Goal: Task Accomplishment & Management: Use online tool/utility

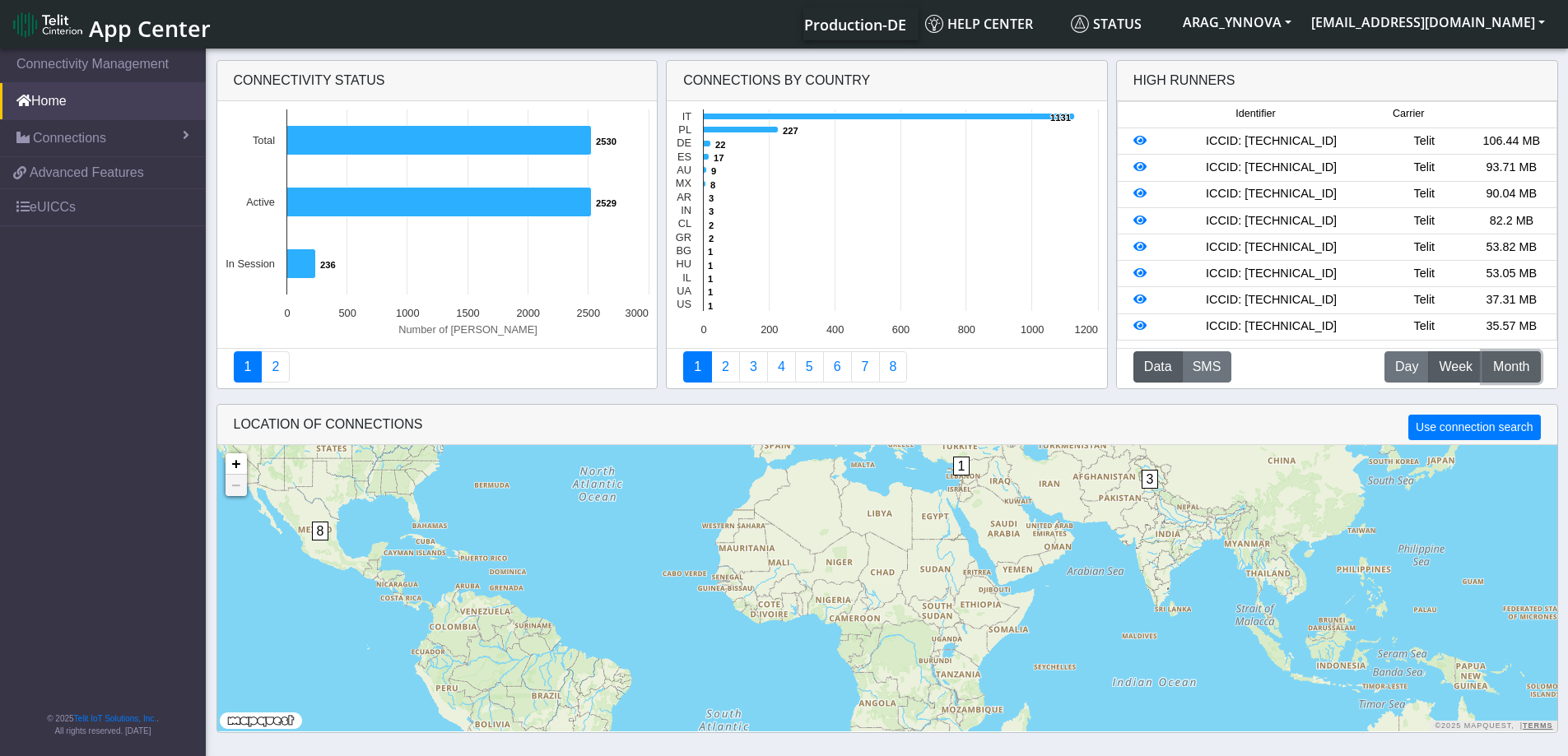
click at [1510, 367] on span "Month" at bounding box center [1511, 367] width 36 height 20
click at [1450, 366] on span "Week" at bounding box center [1456, 367] width 34 height 20
click at [1415, 366] on span "Day" at bounding box center [1405, 367] width 23 height 20
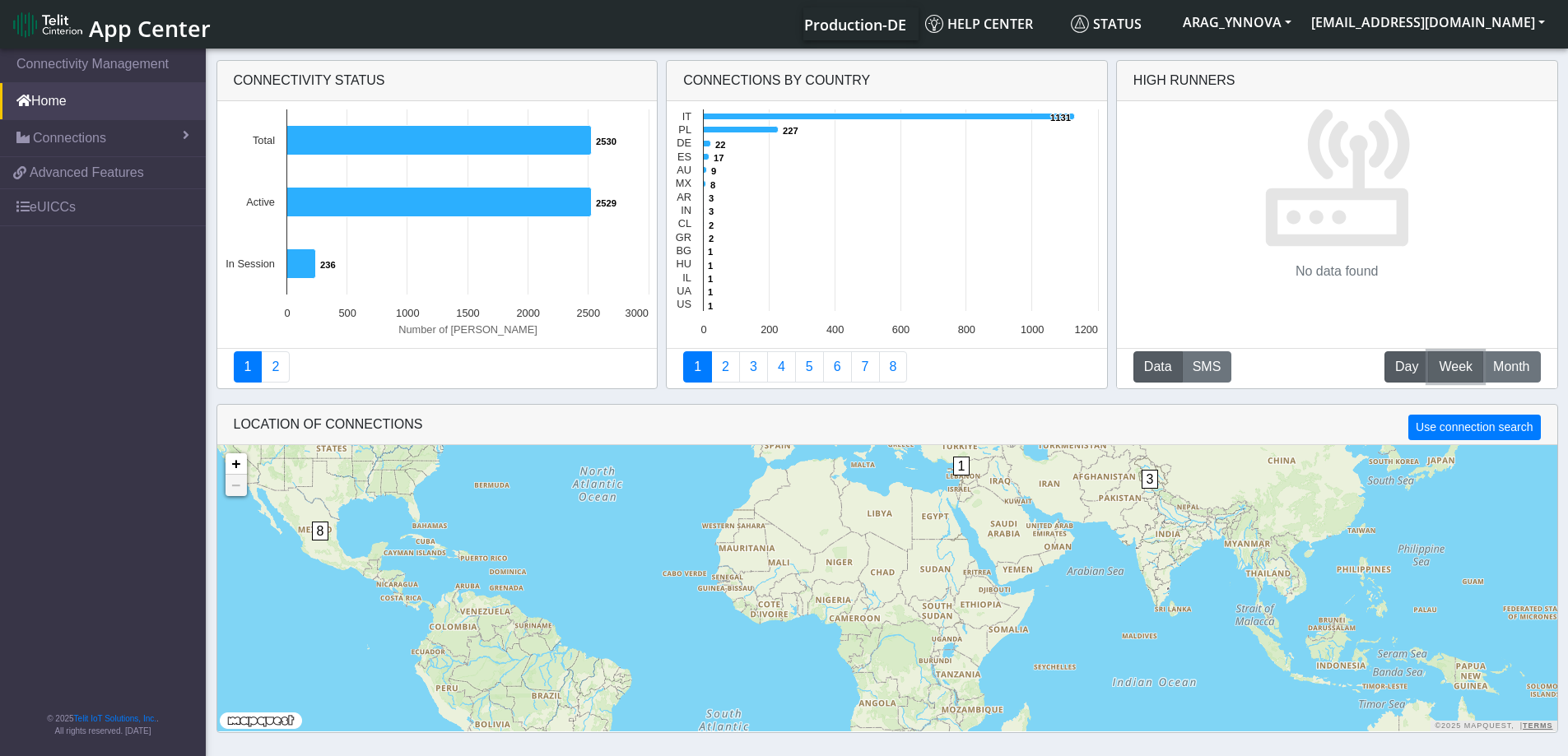
click at [1450, 352] on button "W Week" at bounding box center [1456, 368] width 55 height 32
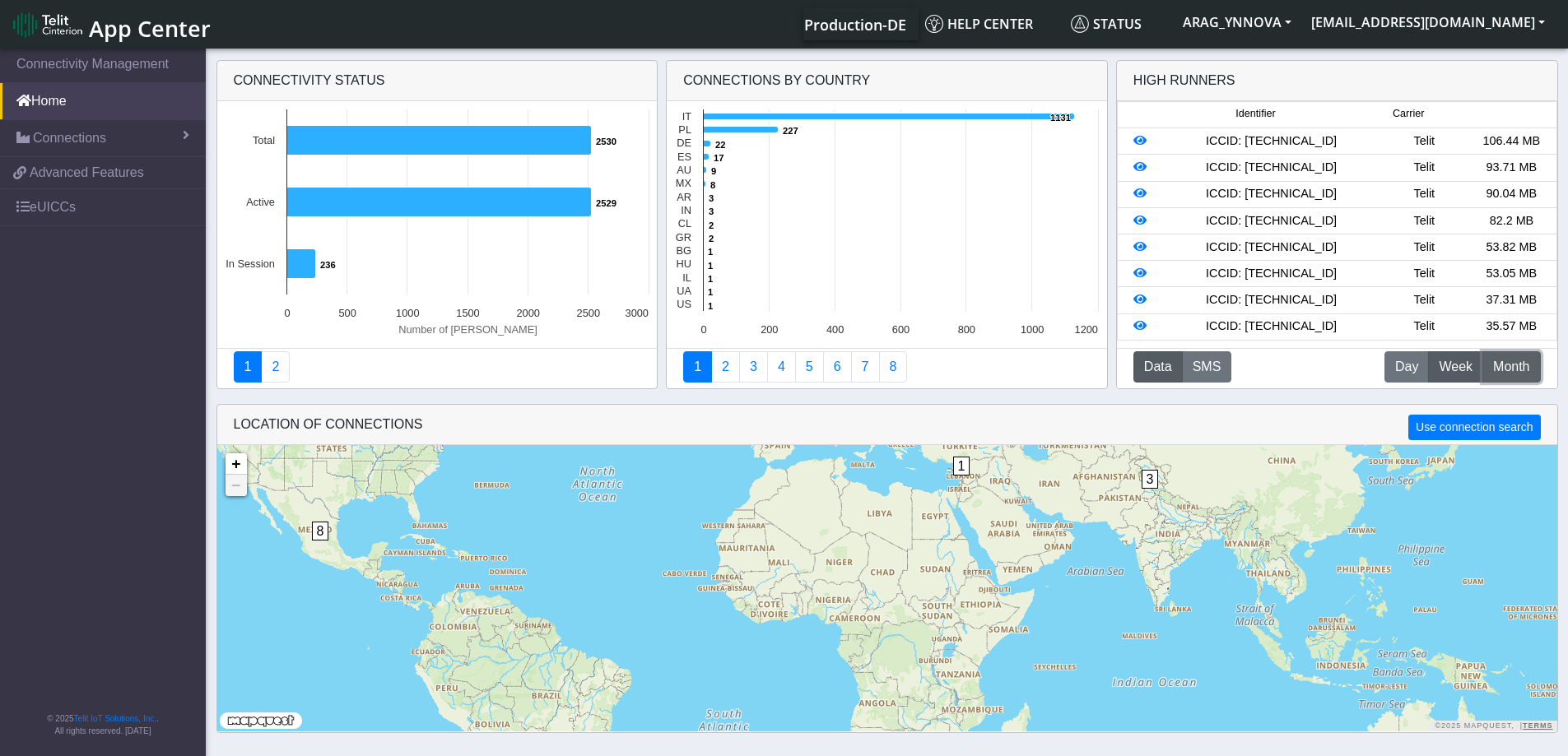
click at [1488, 358] on button "M Month" at bounding box center [1511, 368] width 57 height 32
click at [1465, 364] on span "Week" at bounding box center [1456, 367] width 34 height 20
click at [1504, 353] on button "M Month" at bounding box center [1511, 368] width 57 height 32
click at [1479, 373] on button "W Week" at bounding box center [1456, 368] width 55 height 32
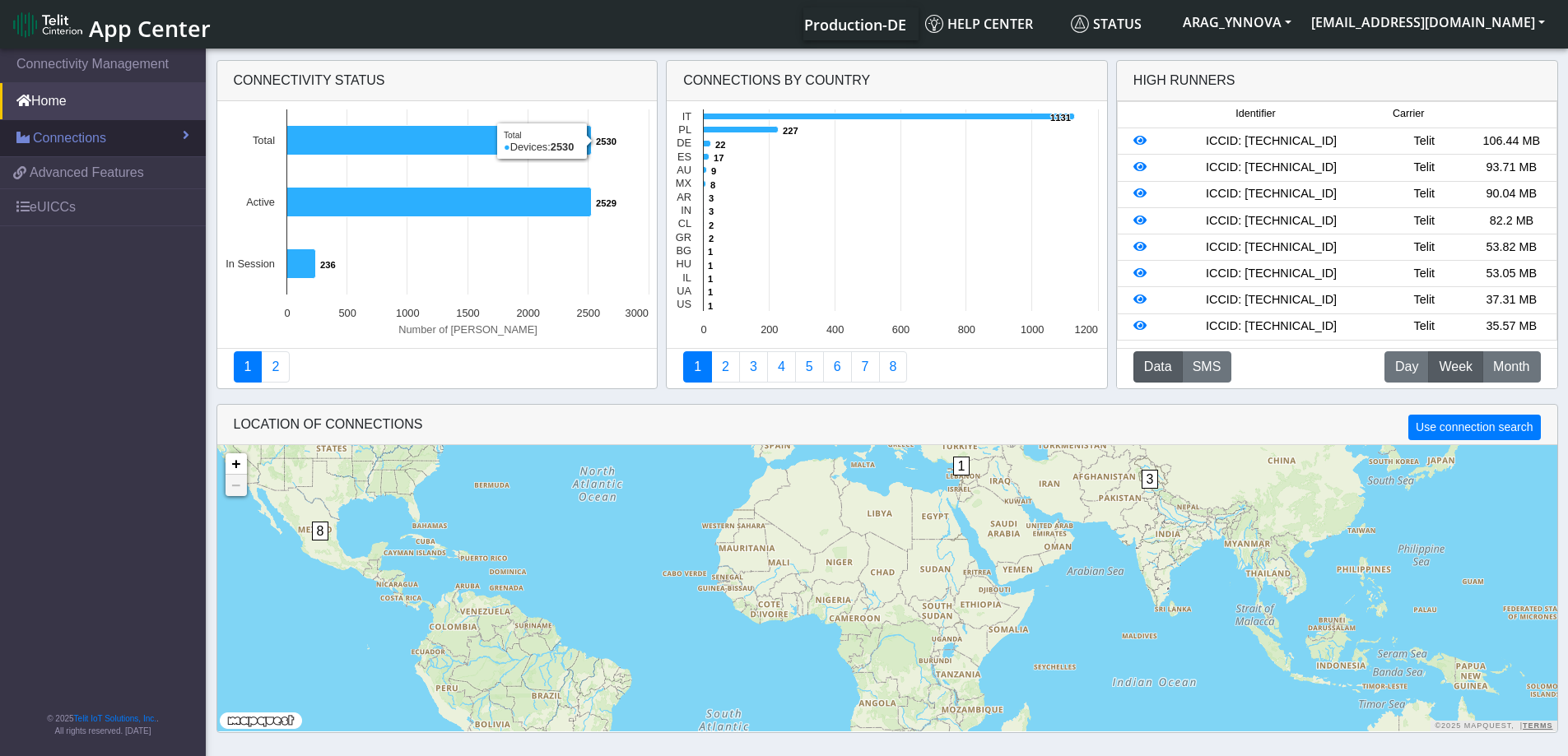
click at [103, 147] on span "Connections" at bounding box center [69, 138] width 73 height 20
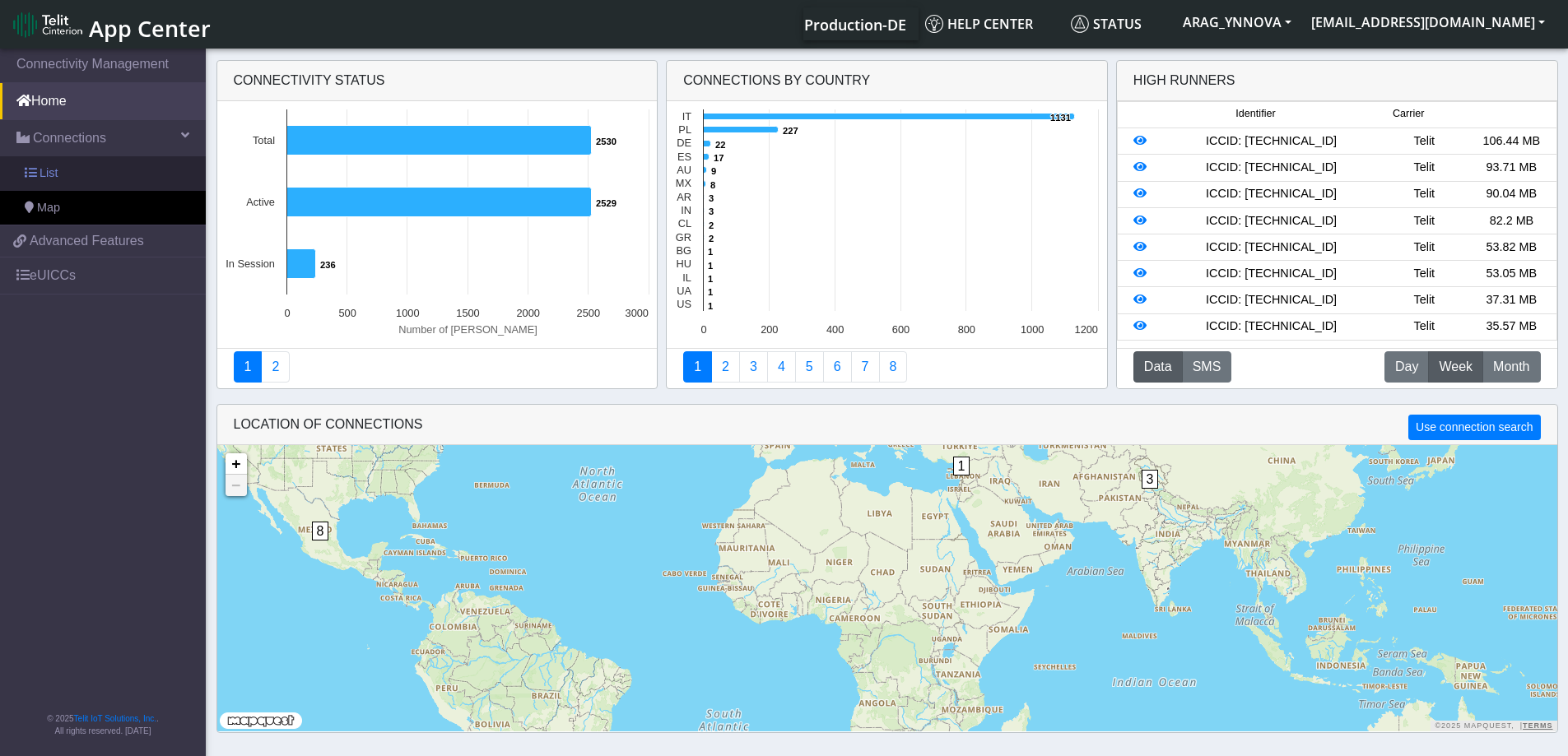
click at [80, 179] on link "List" at bounding box center [102, 173] width 206 height 34
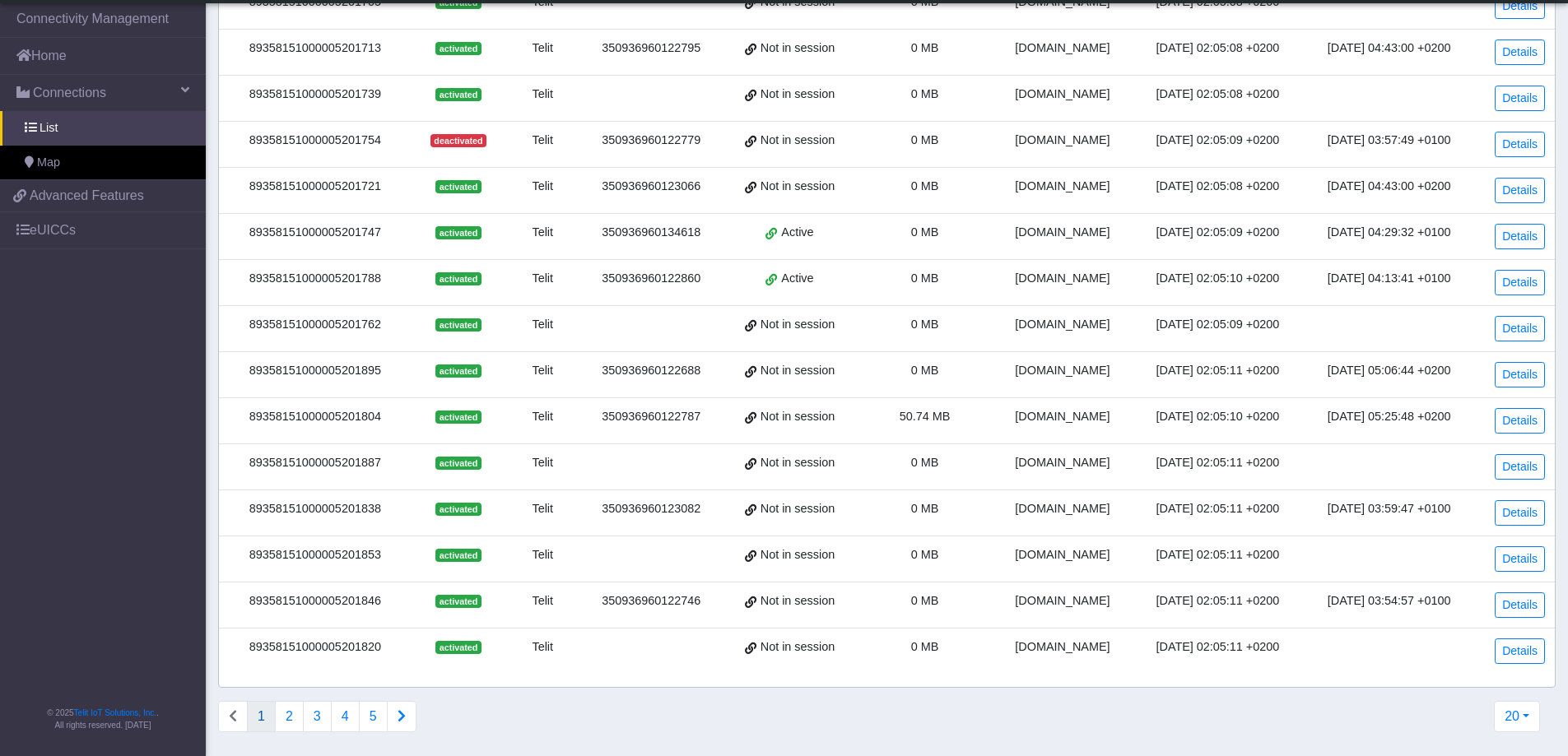
scroll to position [412, 0]
click at [391, 708] on button "Connections list navigation" at bounding box center [401, 716] width 30 height 32
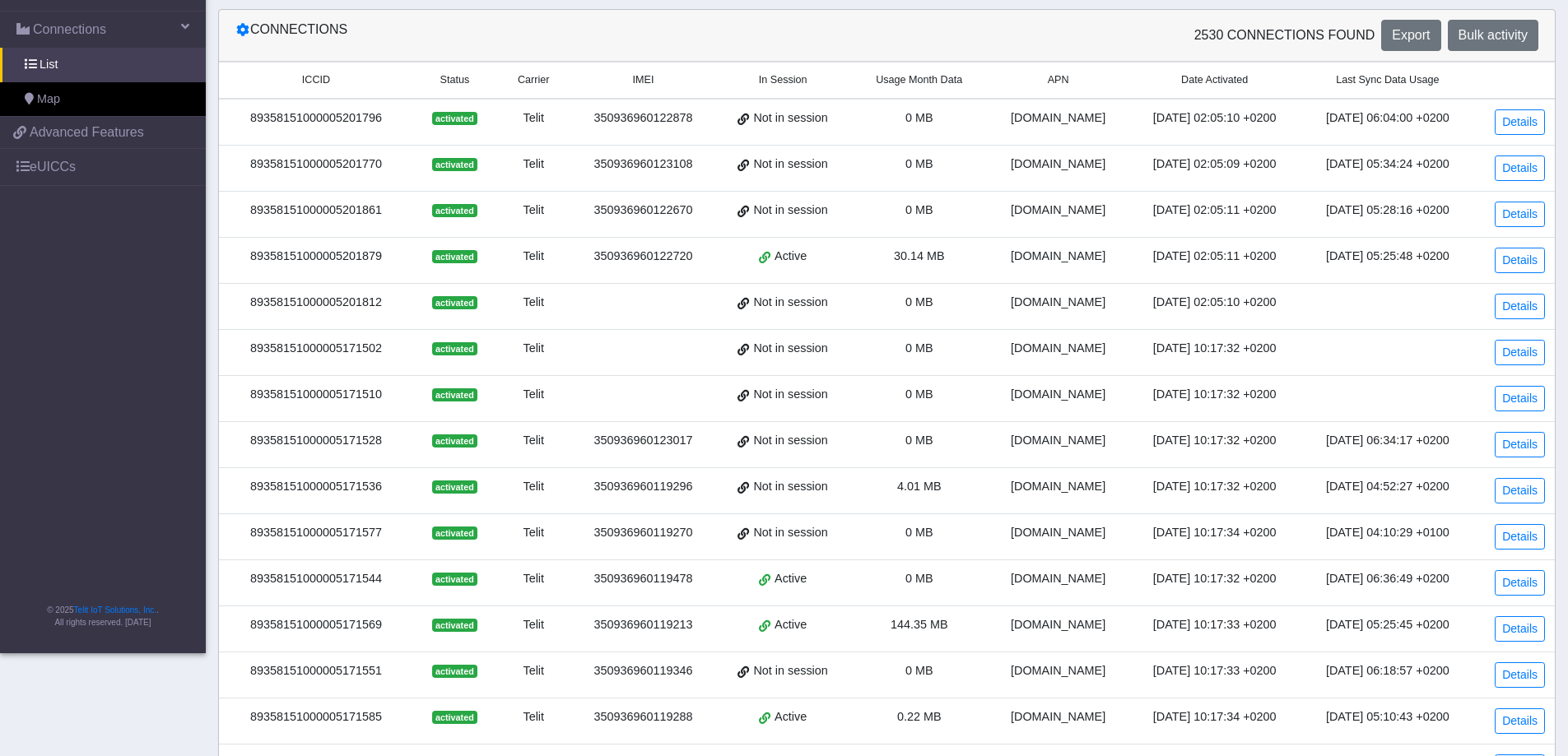
scroll to position [0, 0]
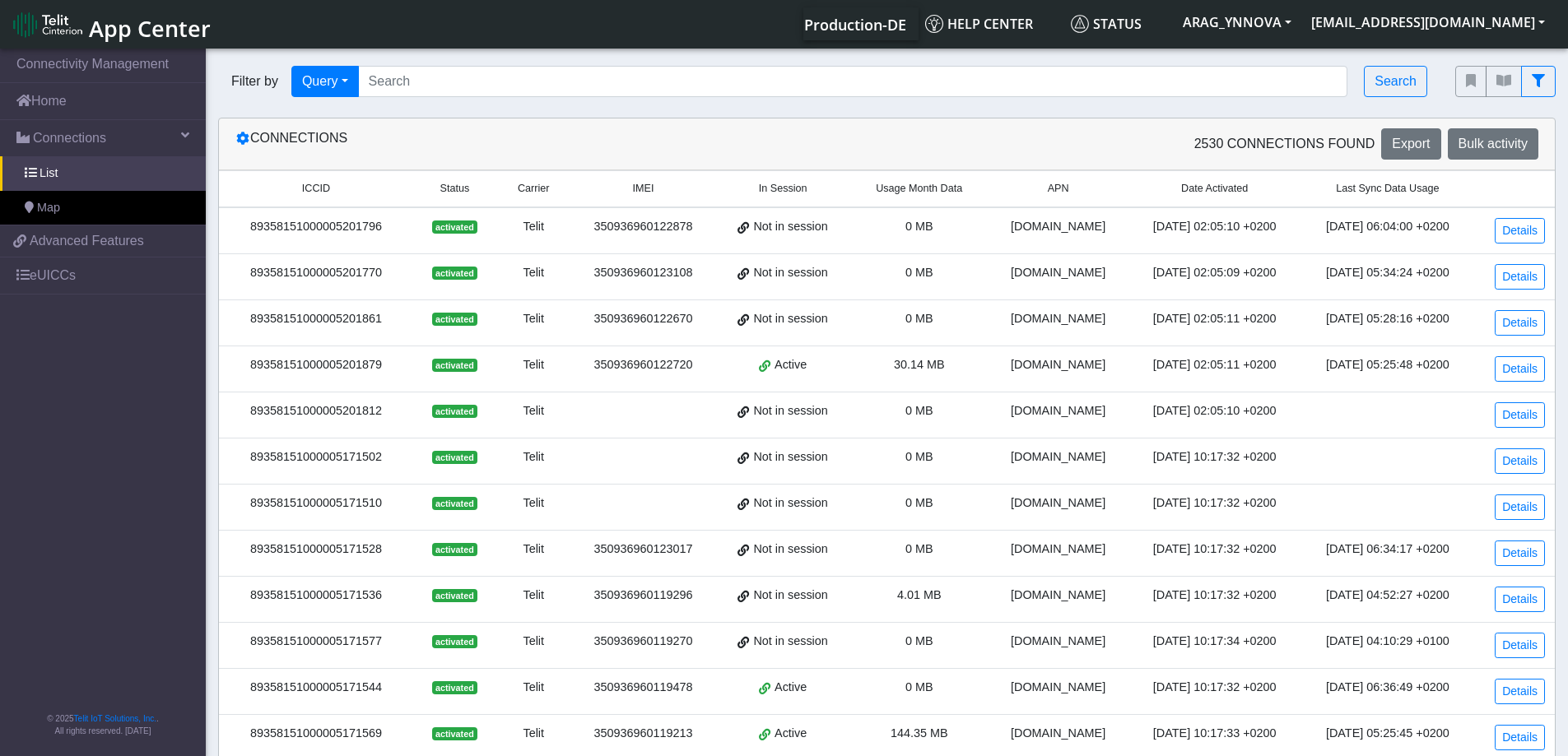
click at [1360, 188] on span "Last Sync Data Usage" at bounding box center [1387, 189] width 102 height 16
click at [942, 187] on span "Usage Month Data" at bounding box center [920, 189] width 87 height 16
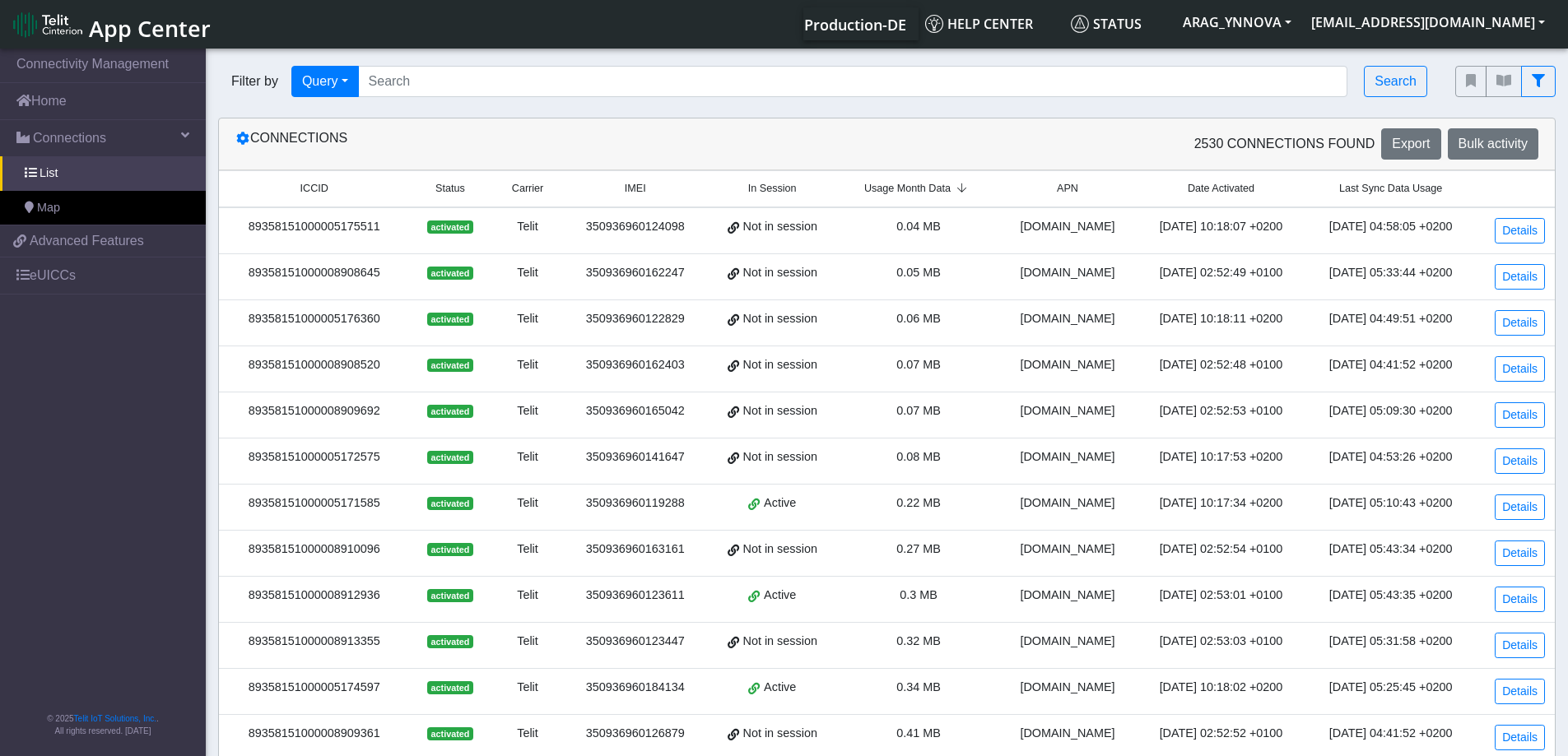
click at [926, 189] on span "Usage Month Data" at bounding box center [908, 189] width 87 height 16
click at [1045, 316] on div "[DOMAIN_NAME]" at bounding box center [1067, 319] width 117 height 18
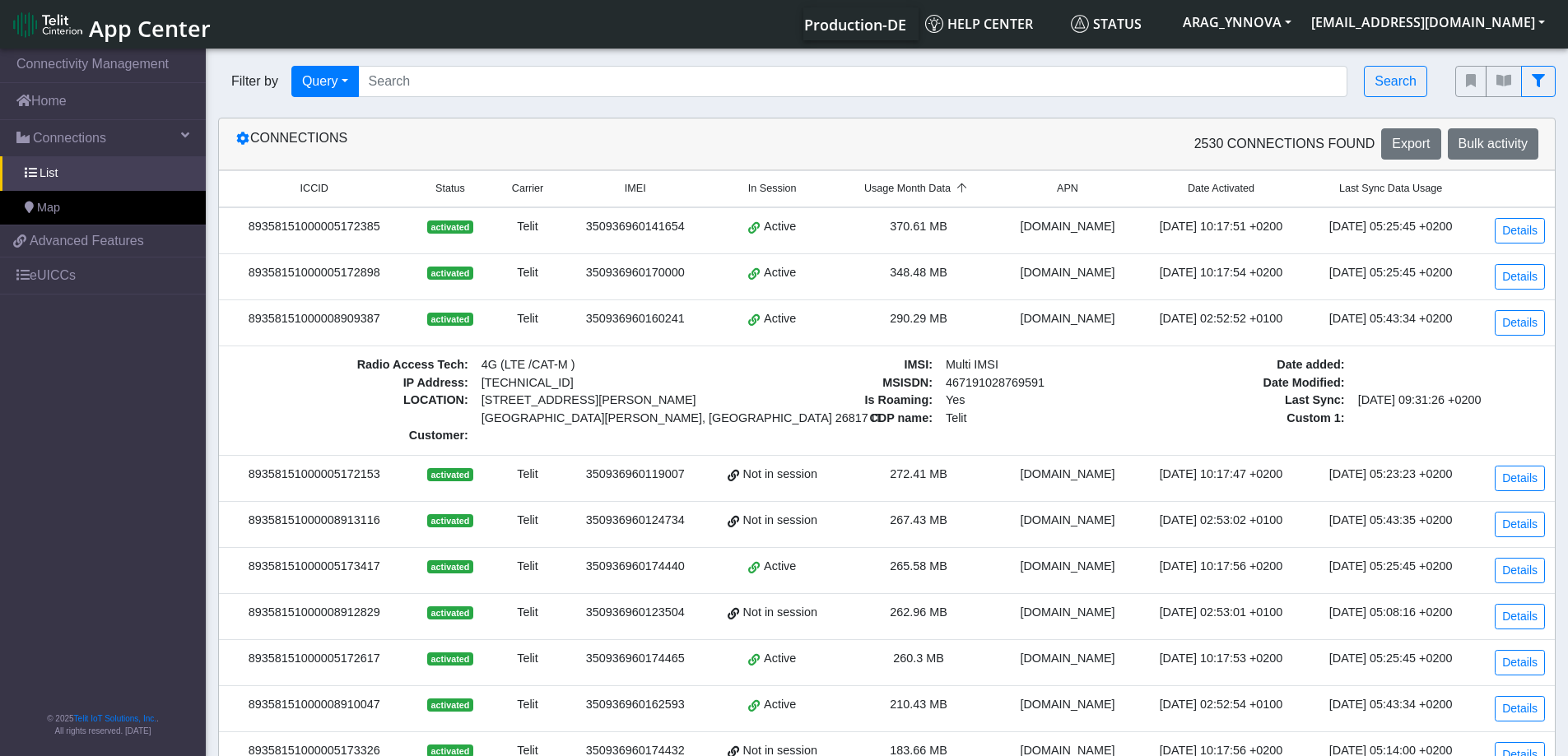
click at [1009, 320] on div "[DOMAIN_NAME]" at bounding box center [1067, 319] width 117 height 18
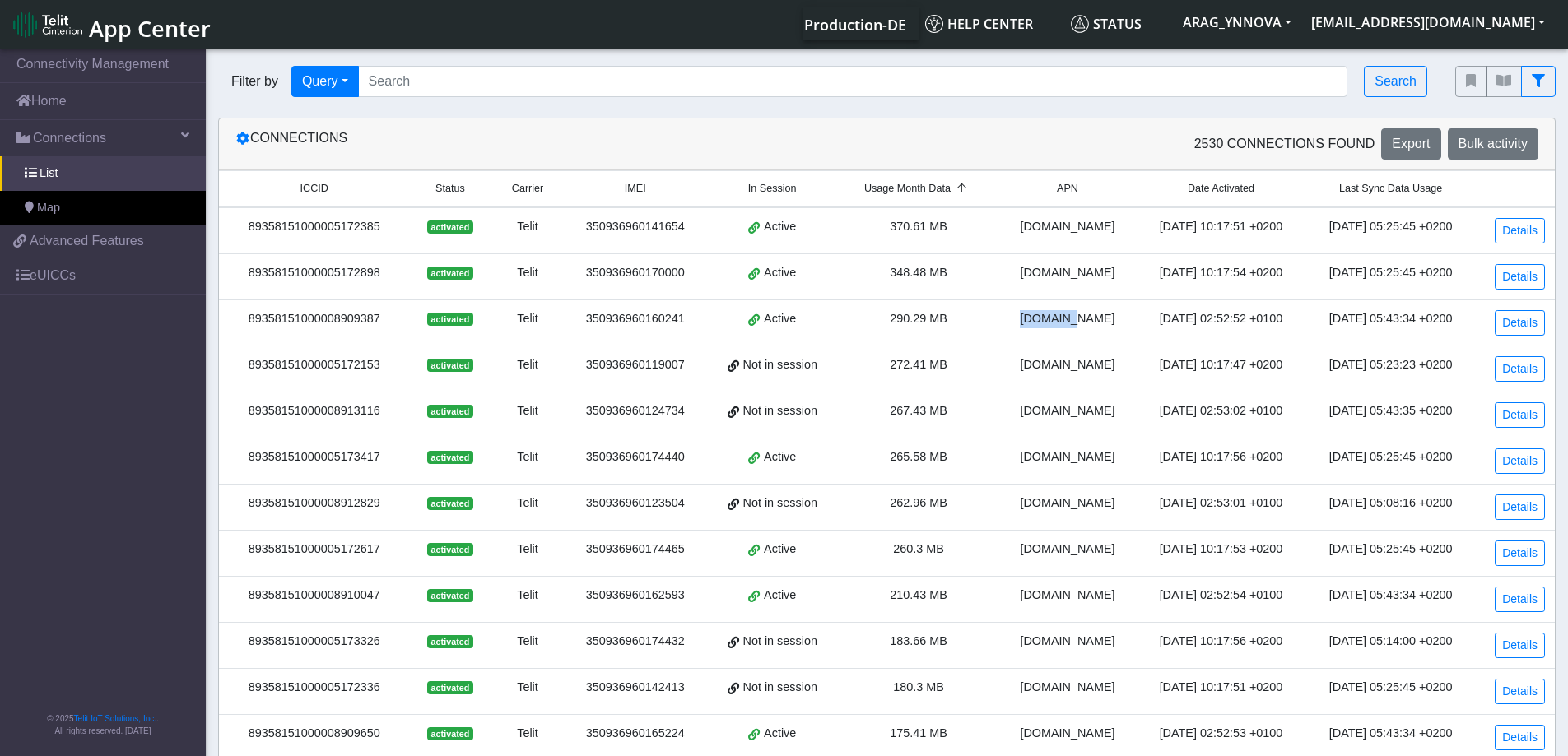
click at [1009, 320] on div "[DOMAIN_NAME]" at bounding box center [1067, 319] width 117 height 18
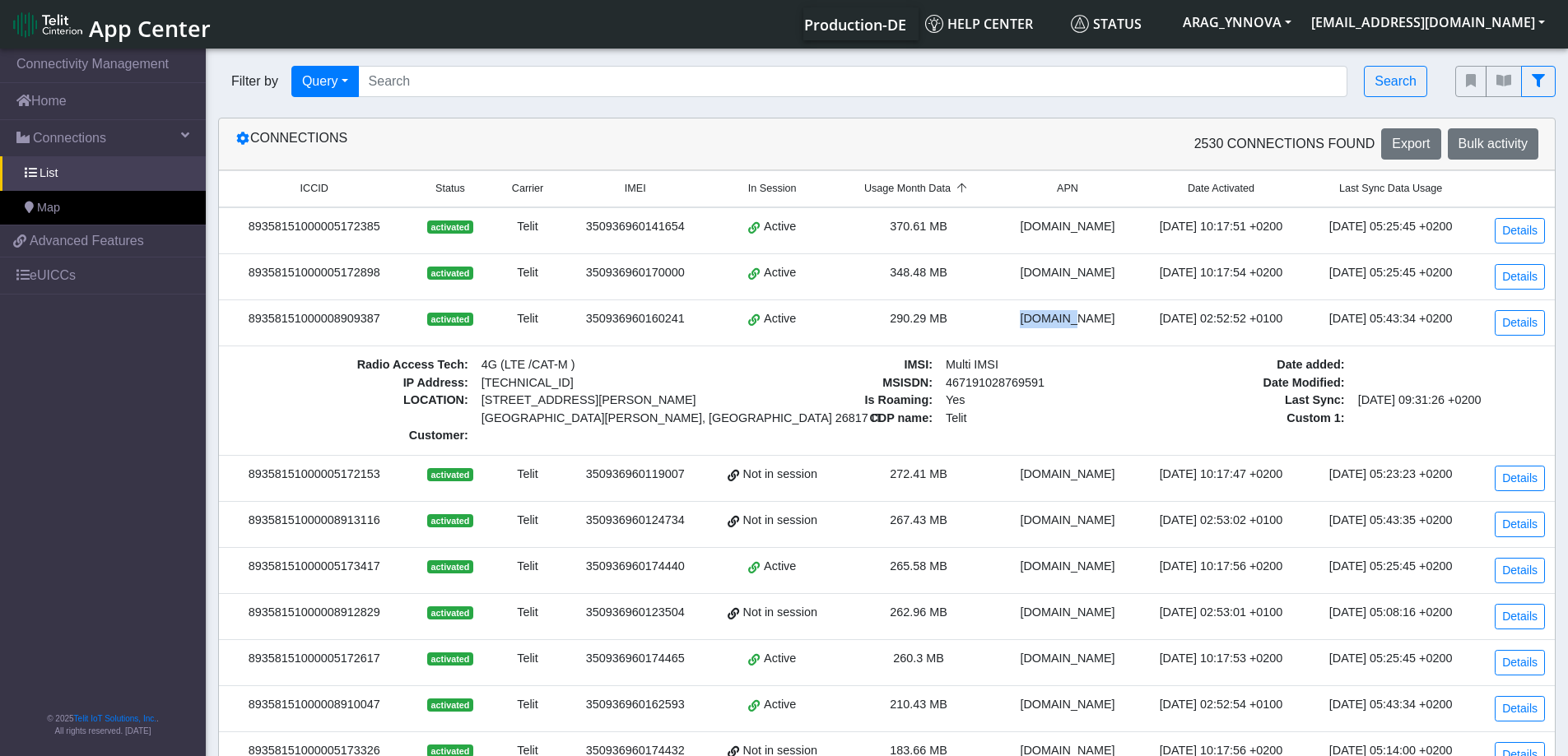
click at [1049, 322] on div "[DOMAIN_NAME]" at bounding box center [1067, 319] width 117 height 18
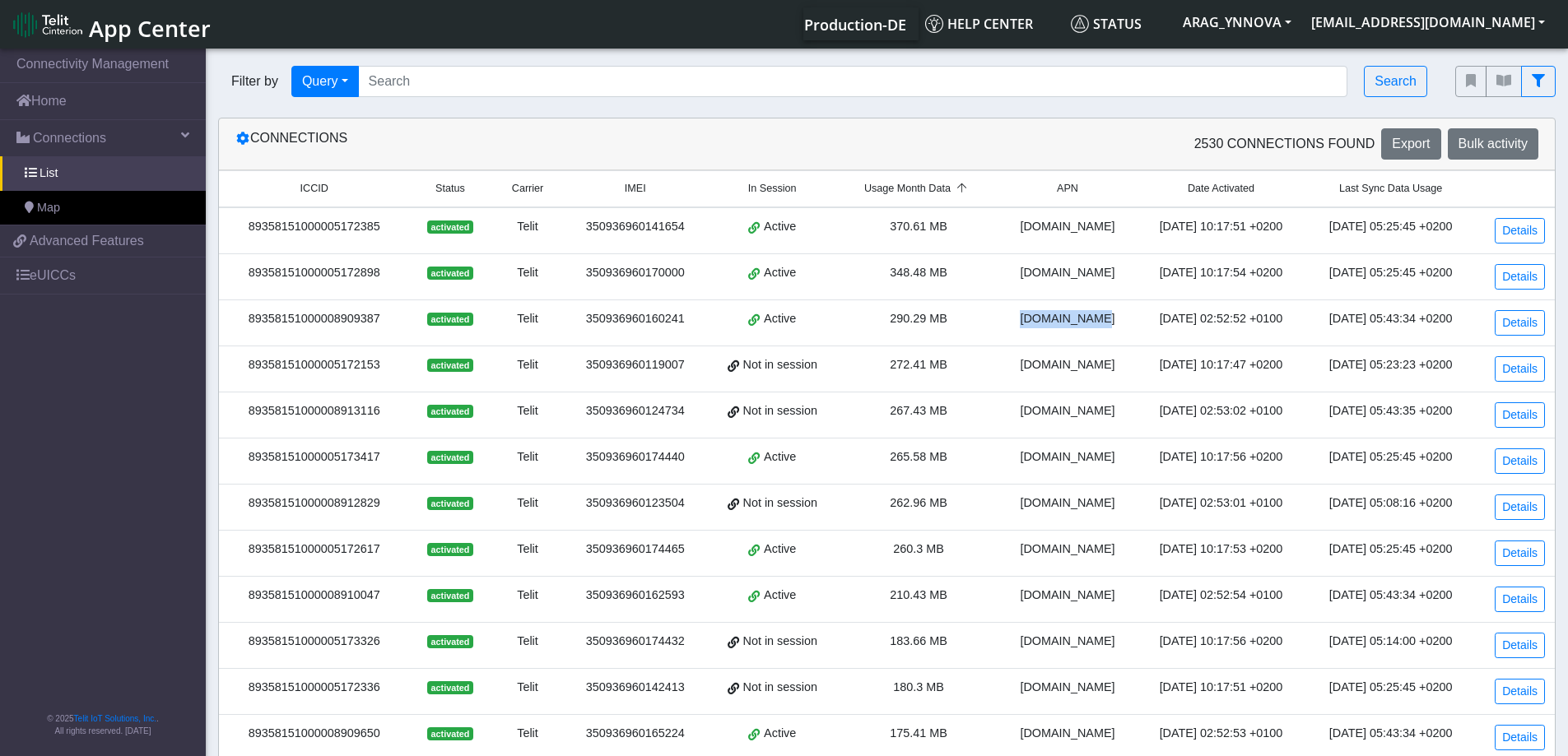
drag, startPoint x: 1064, startPoint y: 318, endPoint x: 1008, endPoint y: 315, distance: 56.1
click at [1009, 315] on div "[DOMAIN_NAME]" at bounding box center [1067, 319] width 117 height 18
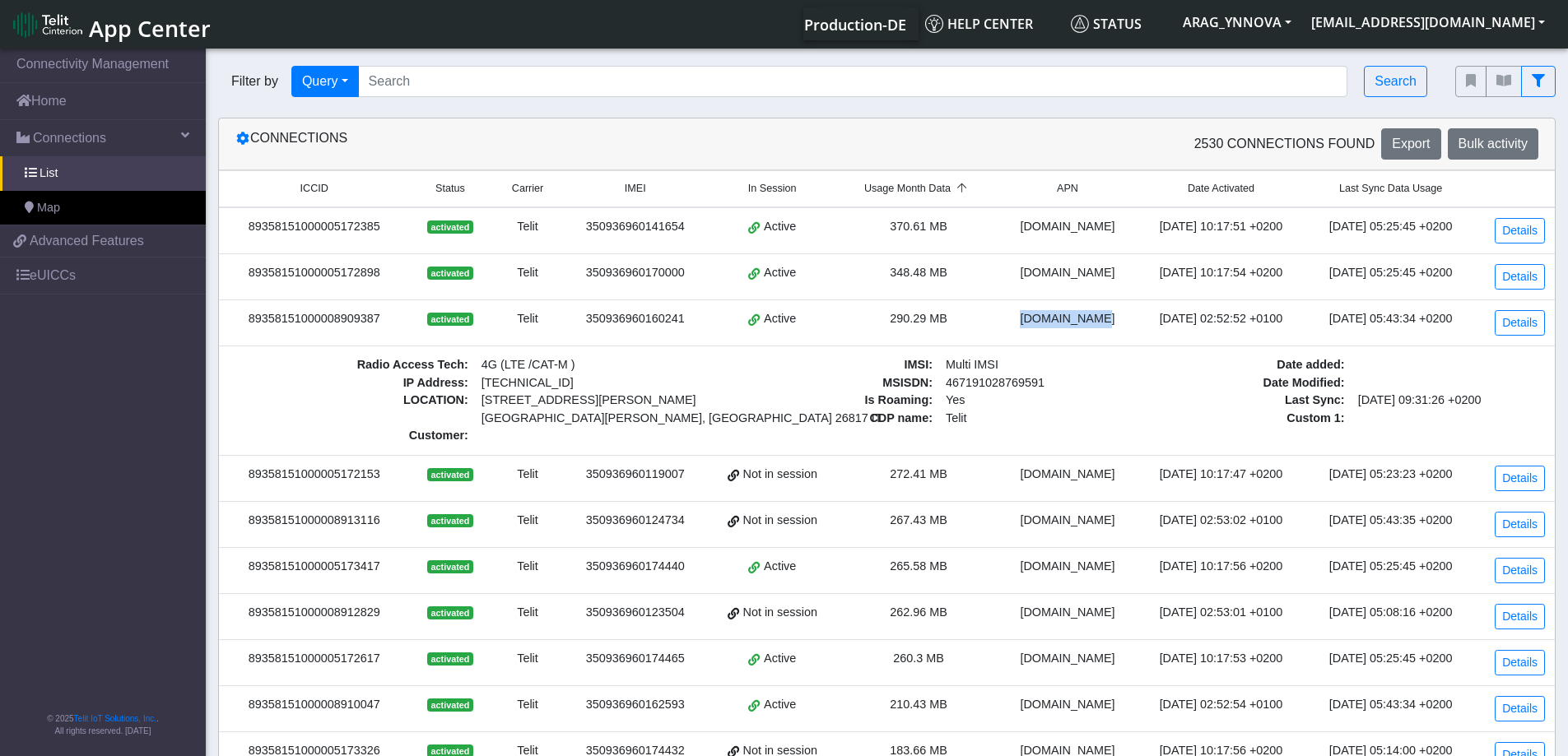
copy div "[DOMAIN_NAME]"
